Goal: Task Accomplishment & Management: Complete application form

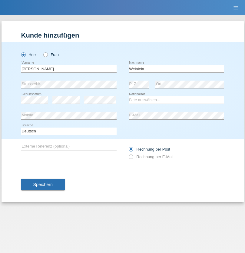
type input "Weinlein"
select select "CH"
radio input "true"
click at [69, 68] on input "text" at bounding box center [68, 69] width 95 height 8
type input "firat"
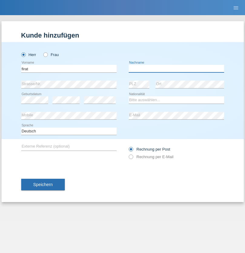
click at [176, 68] on input "text" at bounding box center [176, 69] width 95 height 8
type input "kara"
select select "CH"
